Goal: Check status: Check status

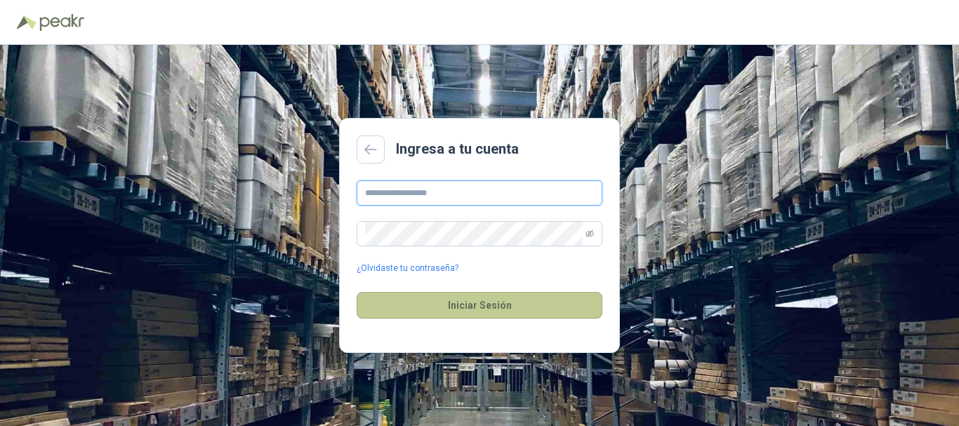
type input "**********"
click at [481, 303] on button "Iniciar Sesión" at bounding box center [479, 305] width 246 height 27
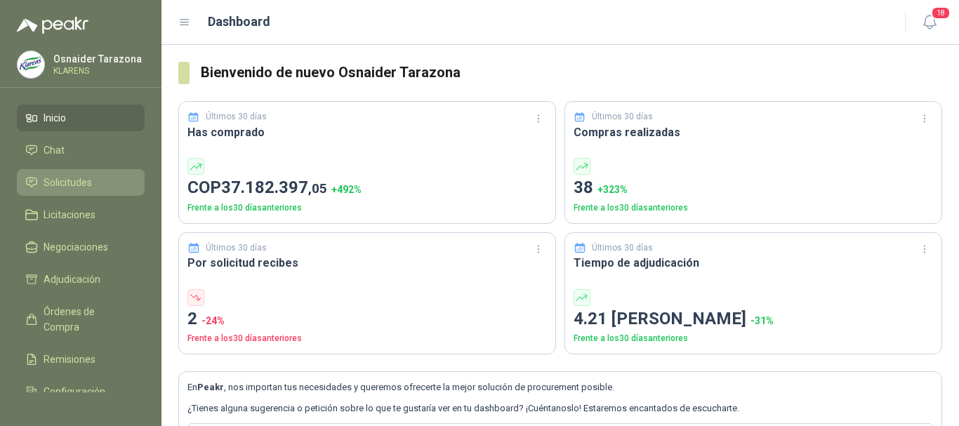
click at [74, 189] on span "Solicitudes" at bounding box center [68, 182] width 48 height 15
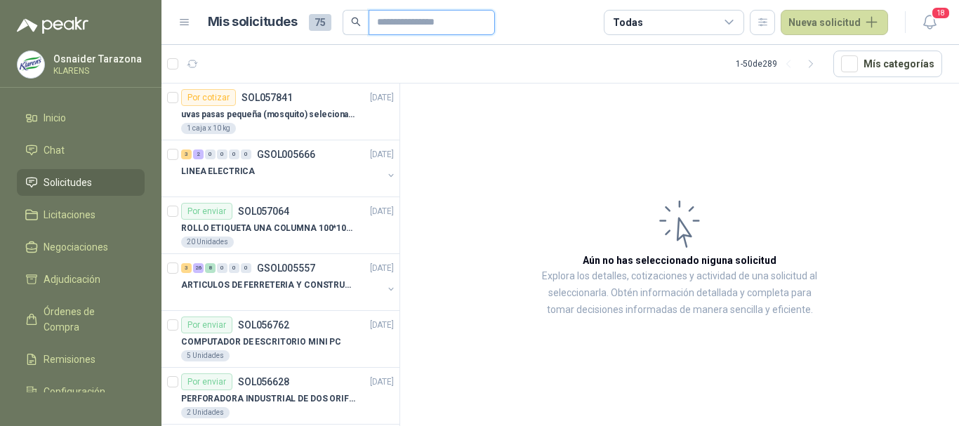
click at [426, 18] on input "text" at bounding box center [426, 23] width 98 height 24
type input "****"
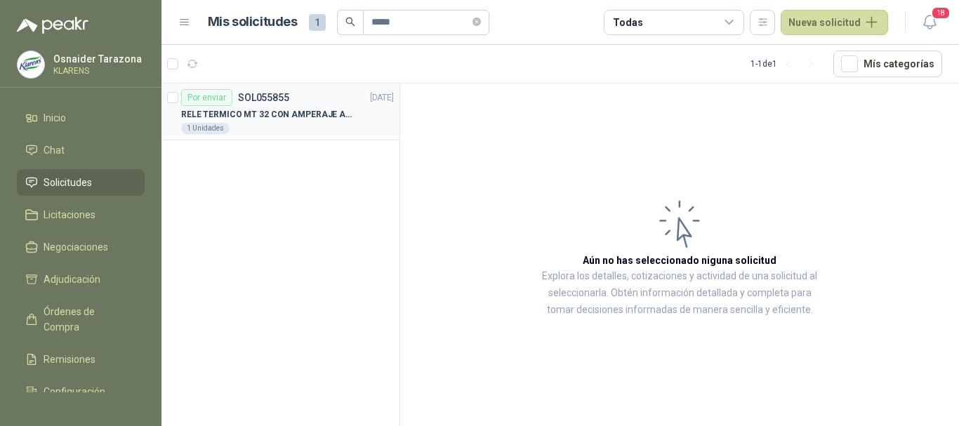
click at [352, 112] on p "RELE TERMICO MT 32 CON AMPERAJE ADJUSTABLE ENTRE 16A - 22A, MARCA LS" at bounding box center [268, 114] width 175 height 13
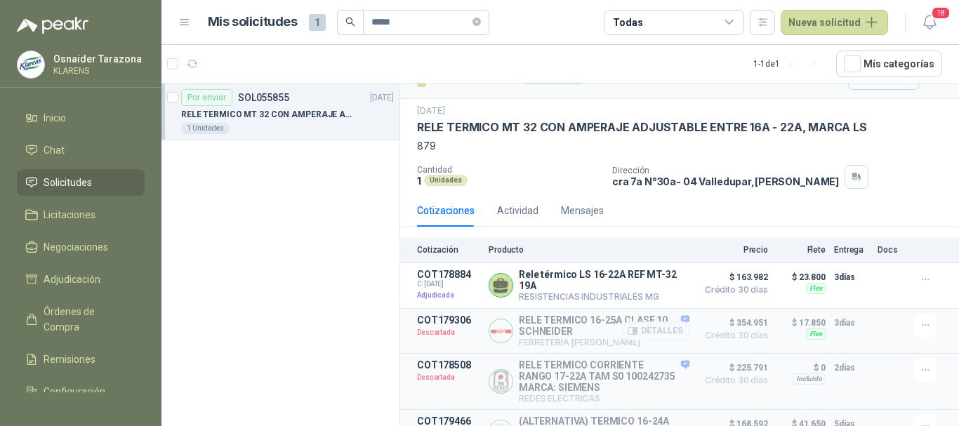
scroll to position [60, 0]
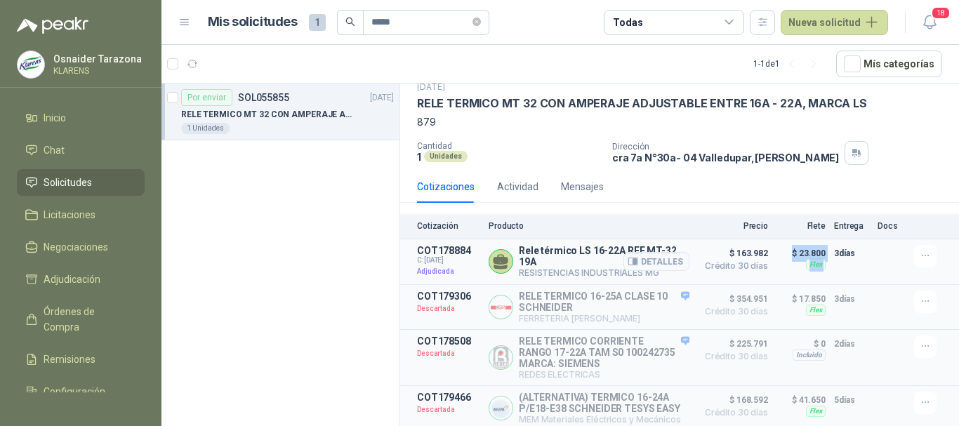
drag, startPoint x: 783, startPoint y: 249, endPoint x: 818, endPoint y: 248, distance: 35.1
click at [818, 248] on article "COT178884 C: [DATE] Adjudicada Rele térmico LS 16-22A REF MT-32 19A RESISTENCIA…" at bounding box center [679, 262] width 559 height 46
drag, startPoint x: 853, startPoint y: 265, endPoint x: 853, endPoint y: 257, distance: 7.8
click at [853, 264] on div "3 [PERSON_NAME]" at bounding box center [851, 262] width 35 height 34
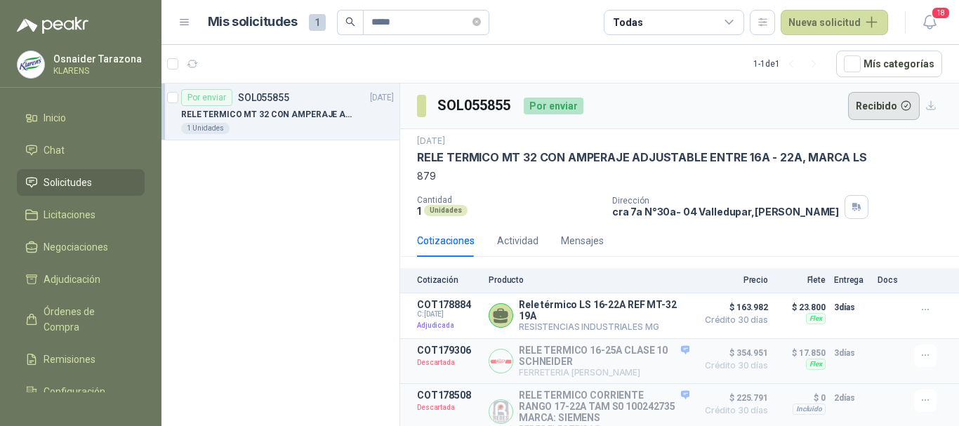
click at [855, 102] on button "Recibido" at bounding box center [884, 106] width 72 height 28
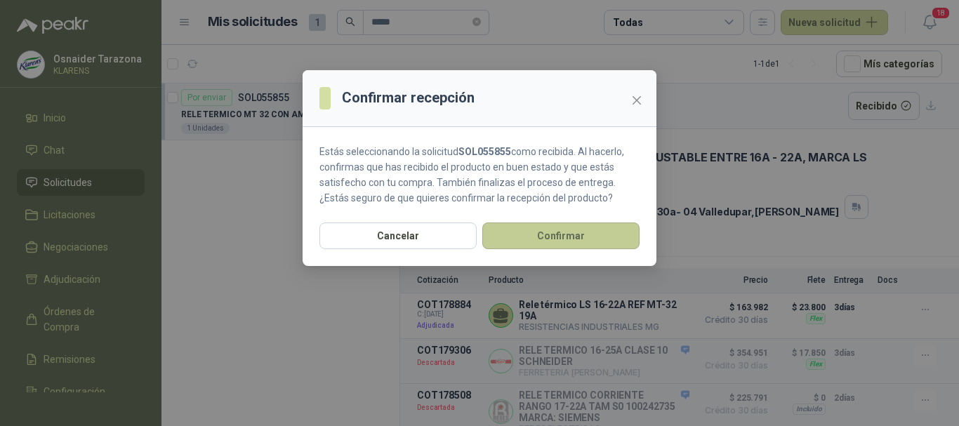
click at [559, 236] on button "Confirmar" at bounding box center [560, 235] width 157 height 27
click at [556, 243] on button "Confirmar" at bounding box center [560, 235] width 157 height 27
